Goal: Find specific page/section: Find specific page/section

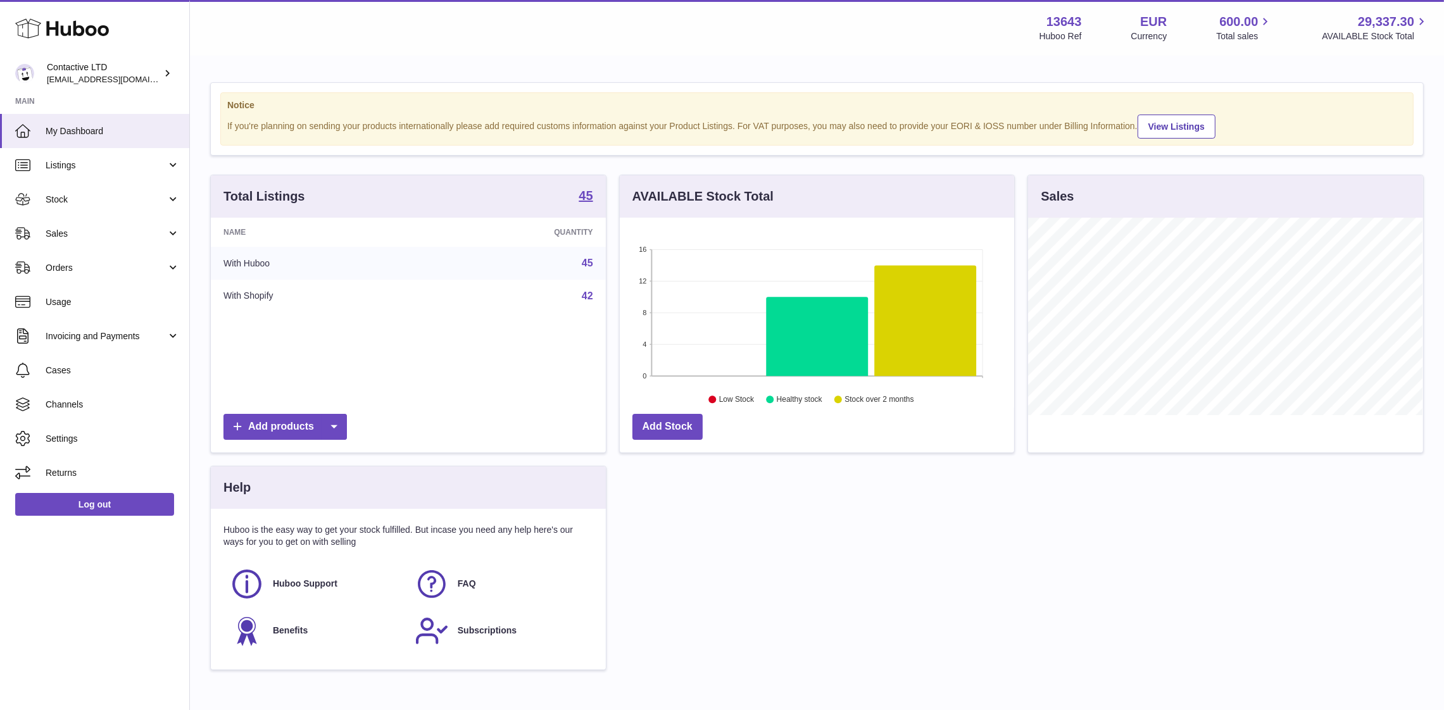
scroll to position [198, 395]
click at [101, 242] on link "Sales" at bounding box center [94, 234] width 189 height 34
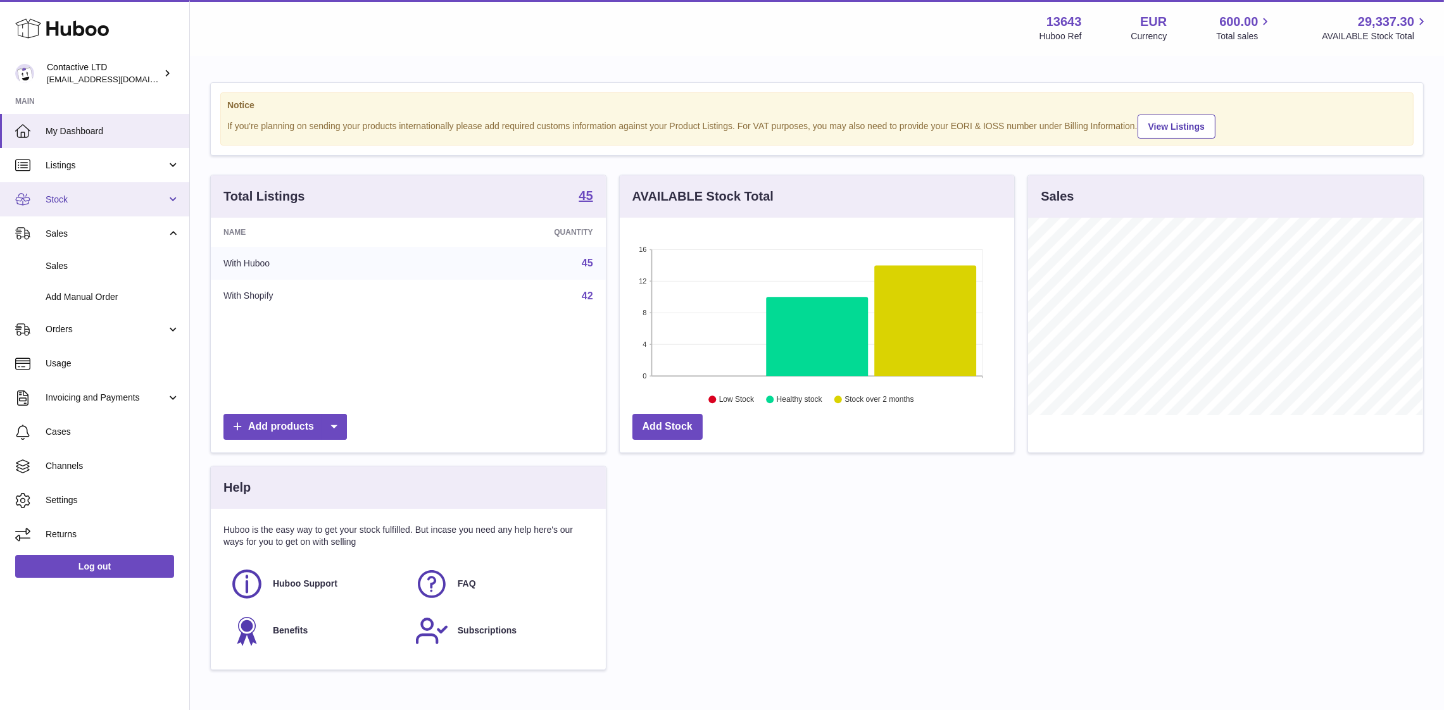
click at [97, 194] on span "Stock" at bounding box center [106, 200] width 121 height 12
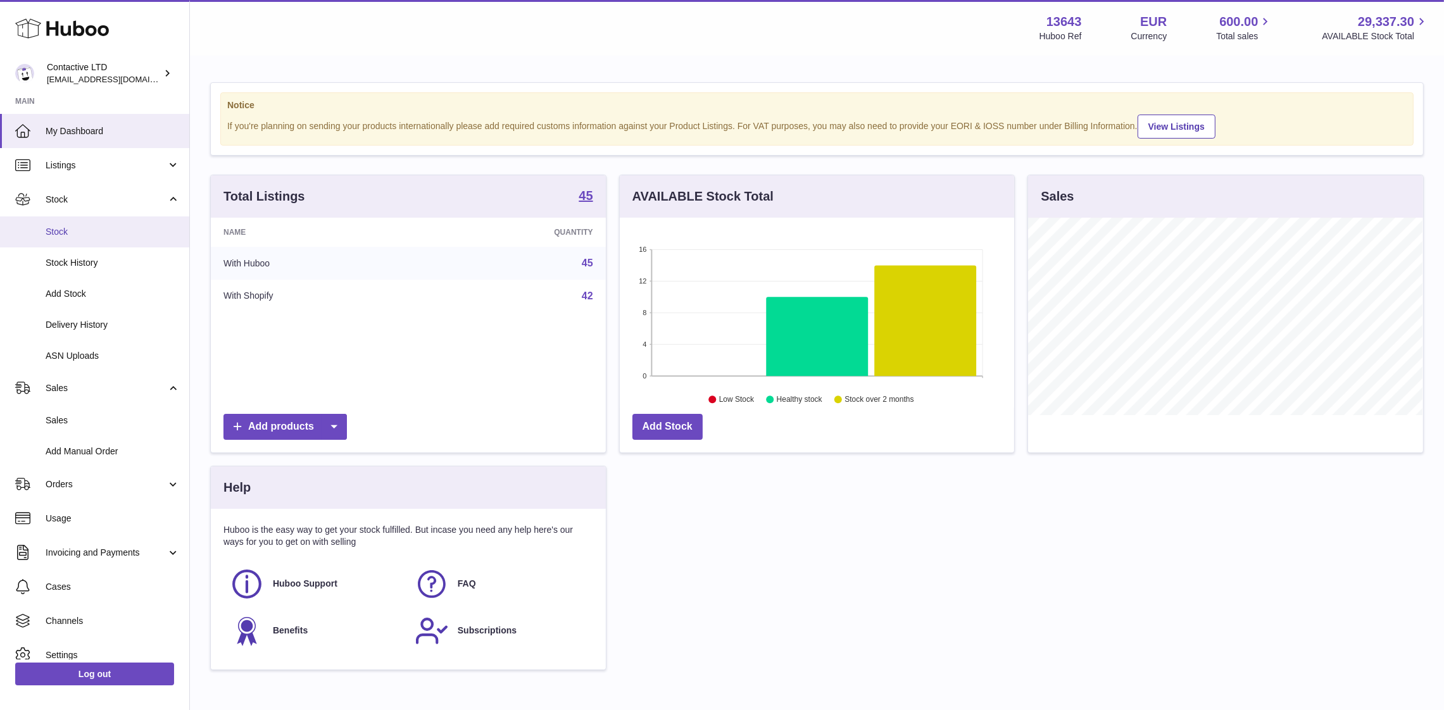
click at [93, 230] on span "Stock" at bounding box center [113, 232] width 134 height 12
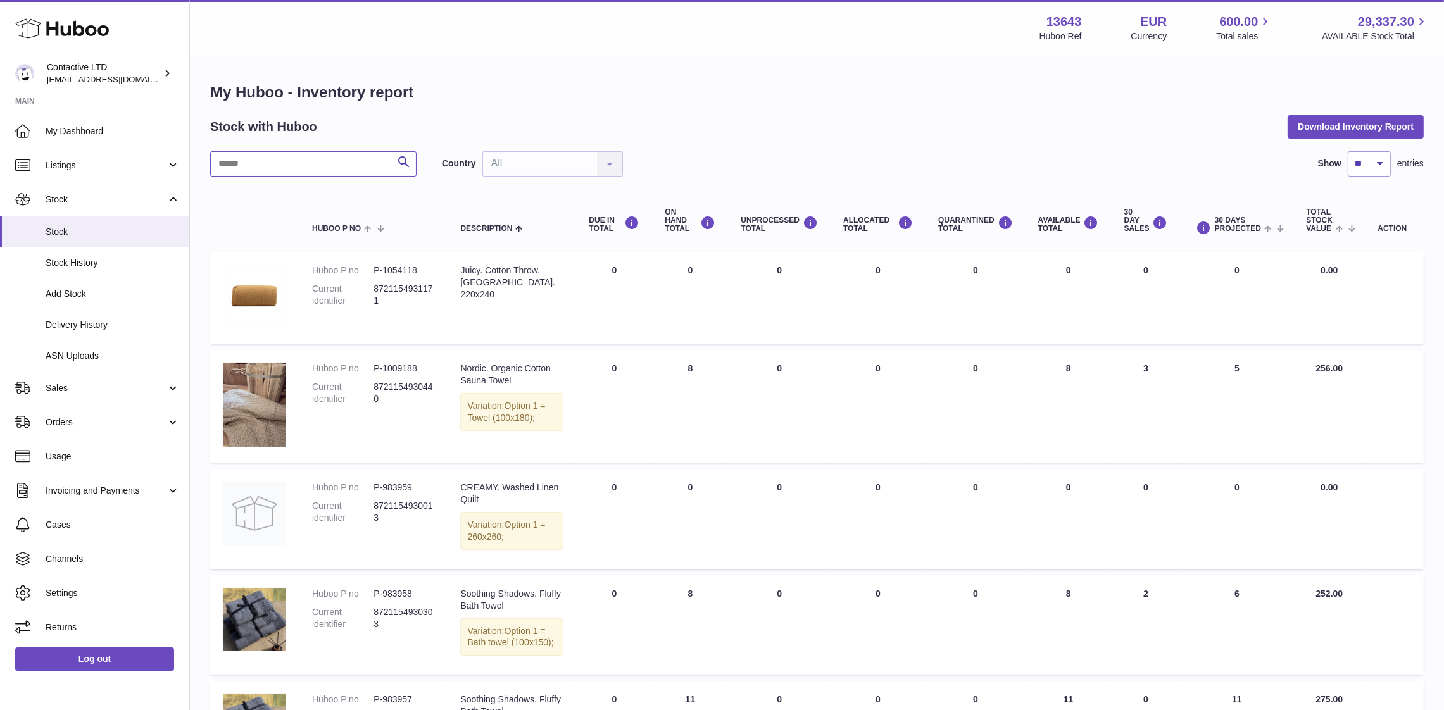
click at [317, 167] on input "text" at bounding box center [313, 163] width 206 height 25
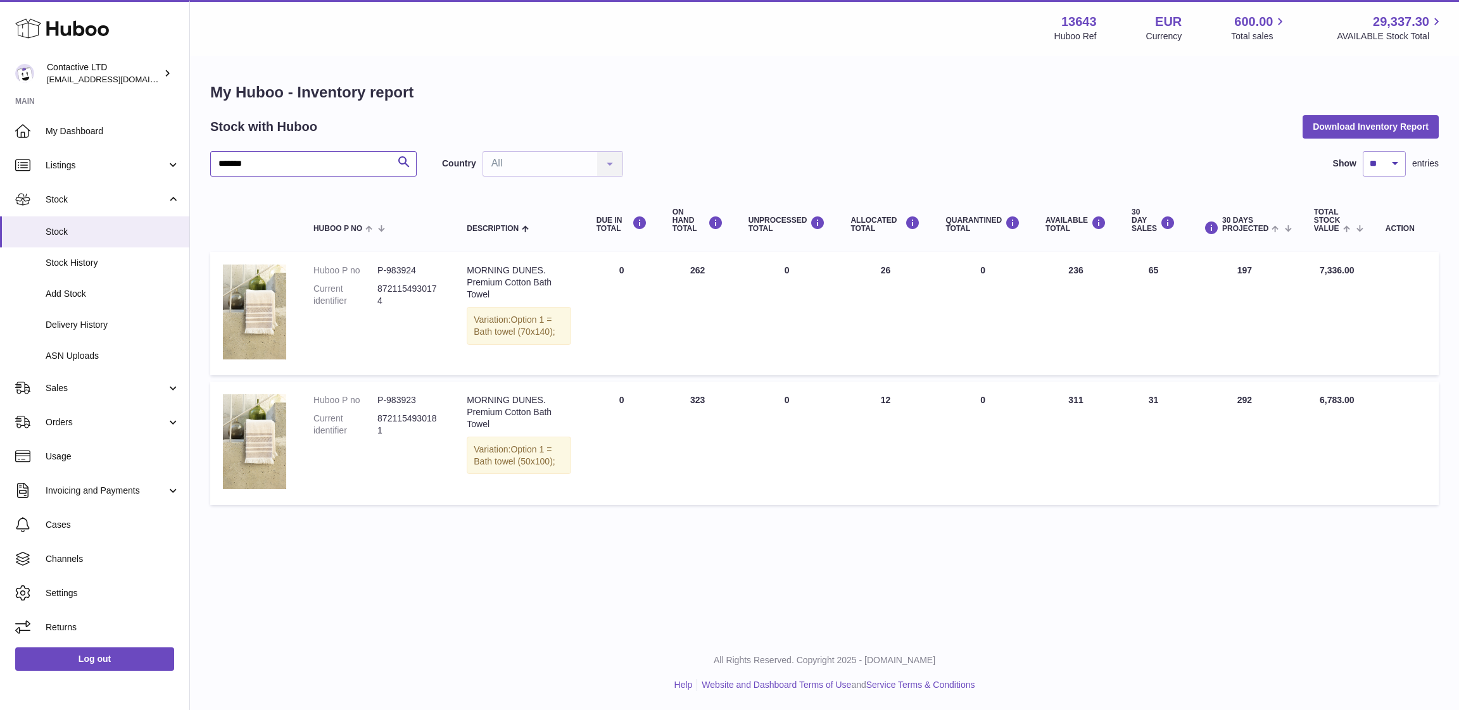
type input "*******"
